Goal: Browse casually

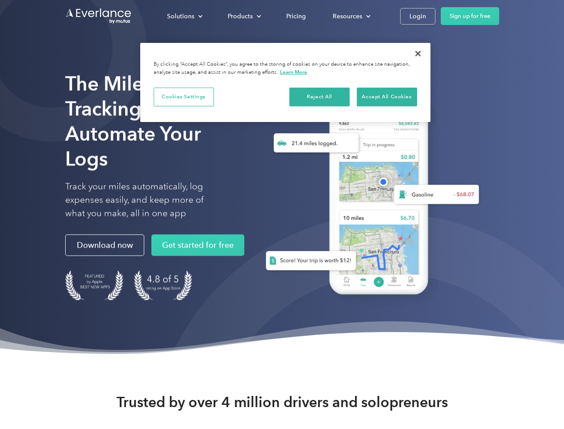
click at [184, 16] on div "Solutions" at bounding box center [180, 16] width 27 height 11
click at [243, 16] on div "Products" at bounding box center [240, 16] width 25 height 11
click at [351, 16] on div "Resources" at bounding box center [347, 16] width 29 height 11
click at [184, 96] on button "Cookies Settings" at bounding box center [184, 97] width 60 height 19
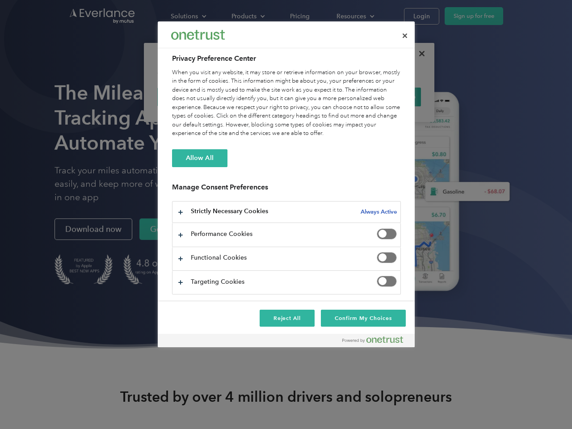
click at [320, 96] on div "When you visit any website, it may store or retrieve information on your browse…" at bounding box center [286, 103] width 229 height 70
click at [387, 96] on div "When you visit any website, it may store or retrieve information on your browse…" at bounding box center [286, 103] width 229 height 70
click at [418, 54] on div at bounding box center [286, 214] width 572 height 429
